Goal: Task Accomplishment & Management: Complete application form

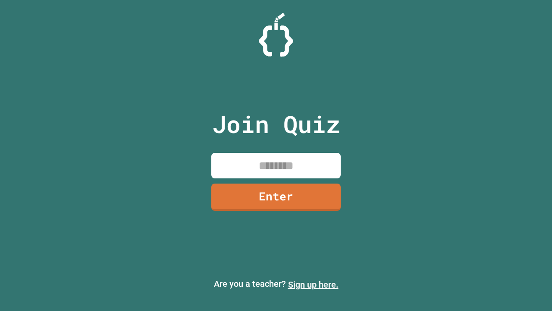
click at [313, 284] on link "Sign up here." at bounding box center [313, 284] width 50 height 10
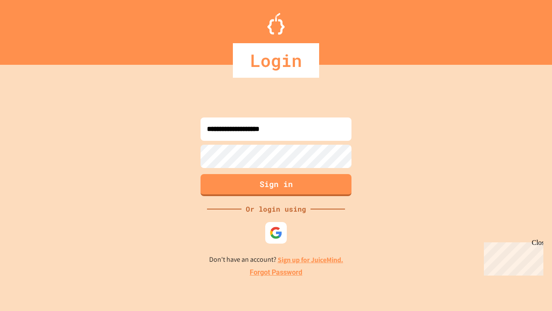
type input "**********"
